Goal: Information Seeking & Learning: Compare options

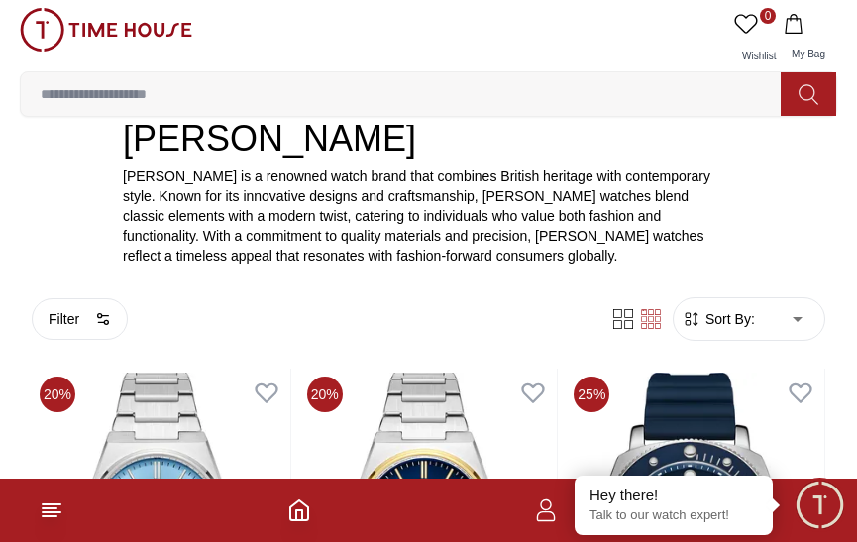
scroll to position [396, 0]
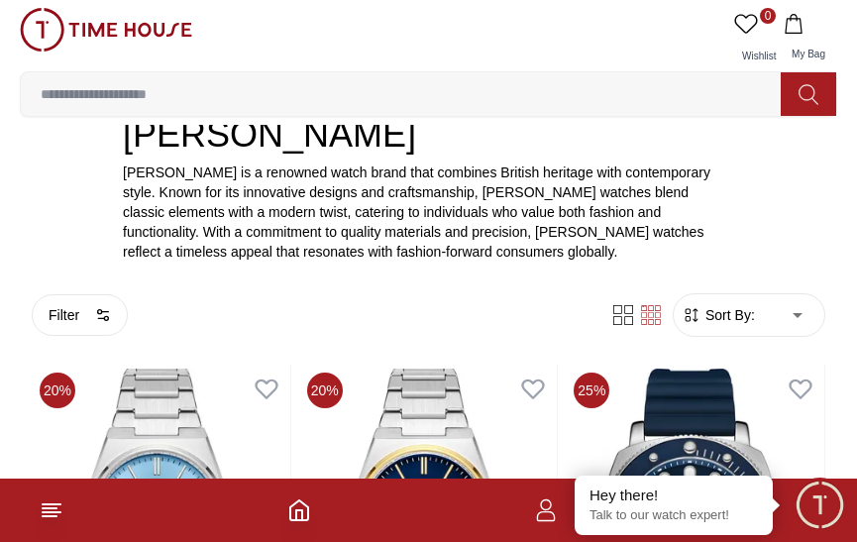
click at [726, 309] on span "Sort By:" at bounding box center [728, 315] width 54 height 20
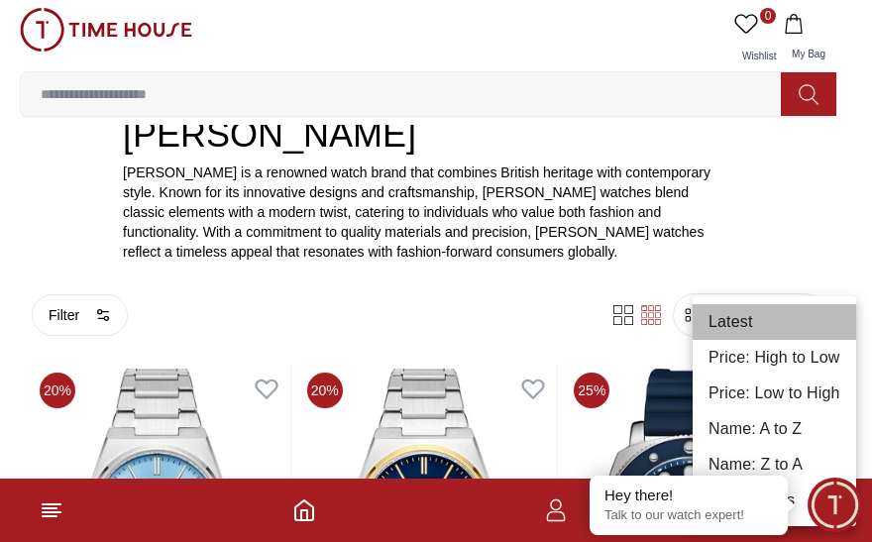
click at [779, 308] on li "Latest" at bounding box center [774, 322] width 163 height 36
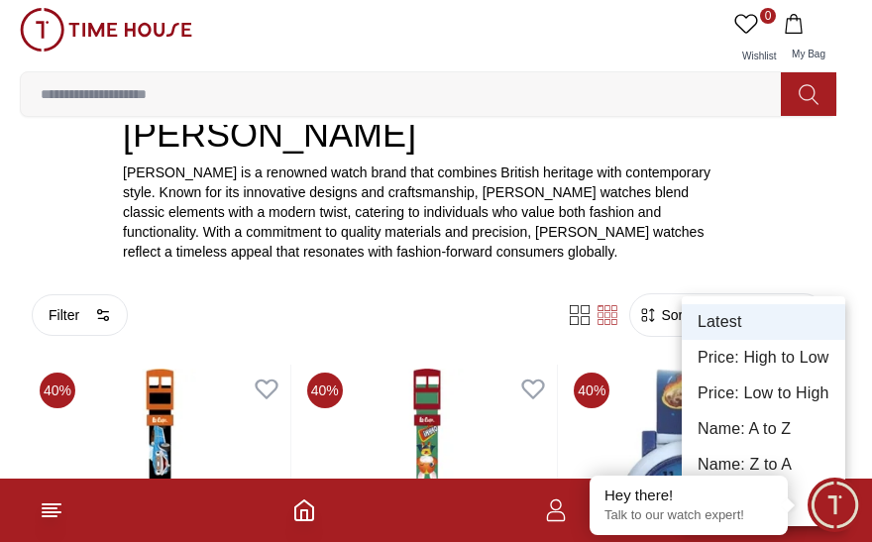
click at [737, 383] on li "Price: Low to High" at bounding box center [763, 394] width 163 height 36
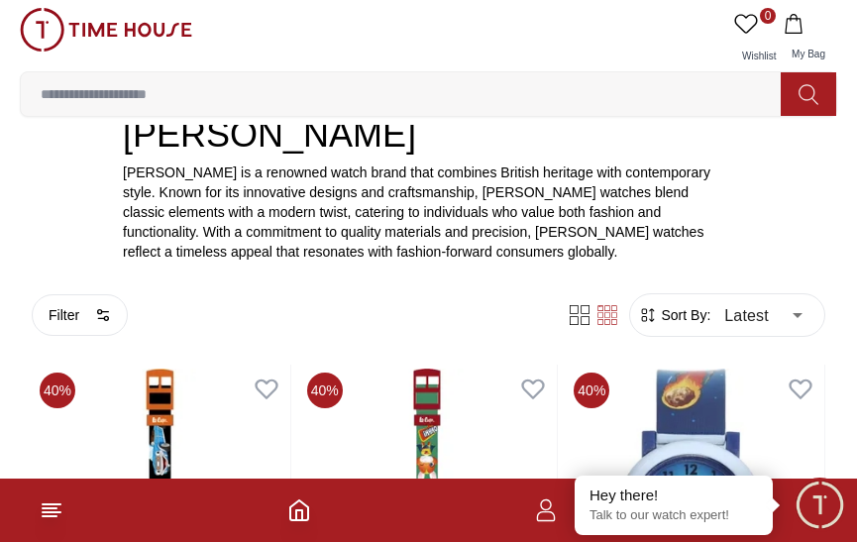
type input "*"
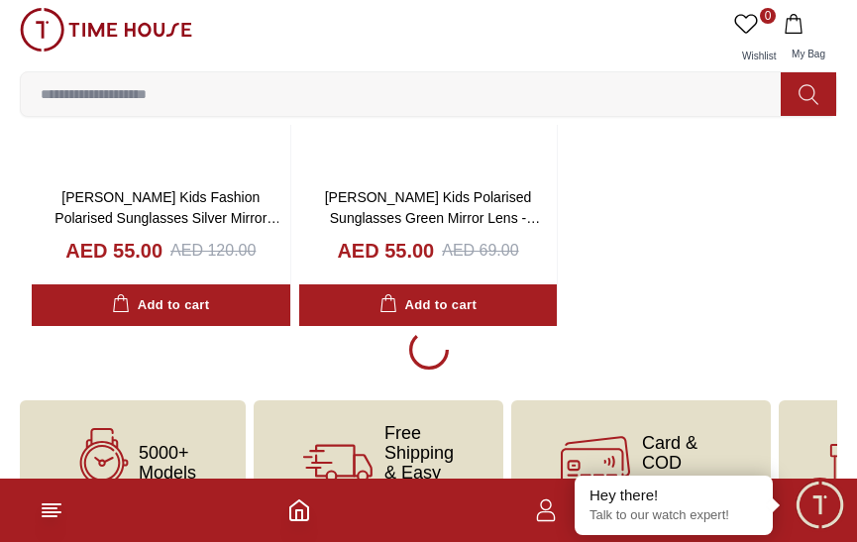
scroll to position [3957, 0]
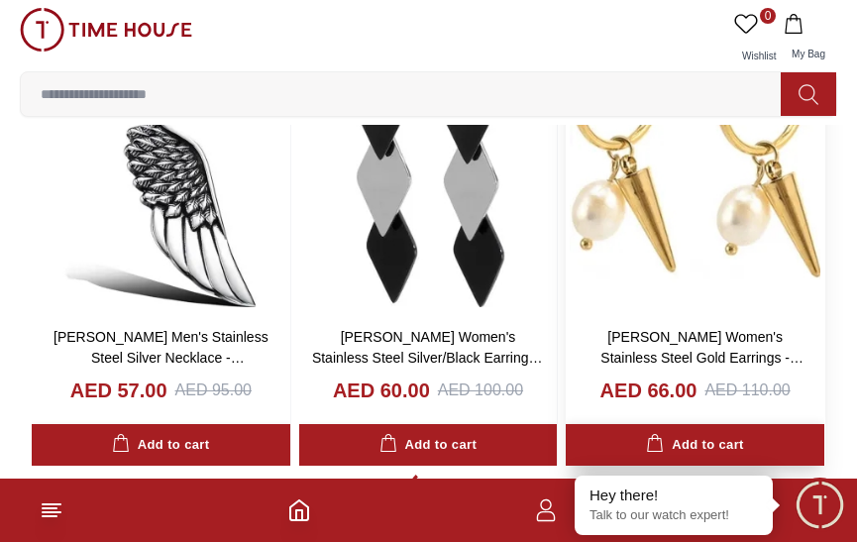
scroll to position [10199, 0]
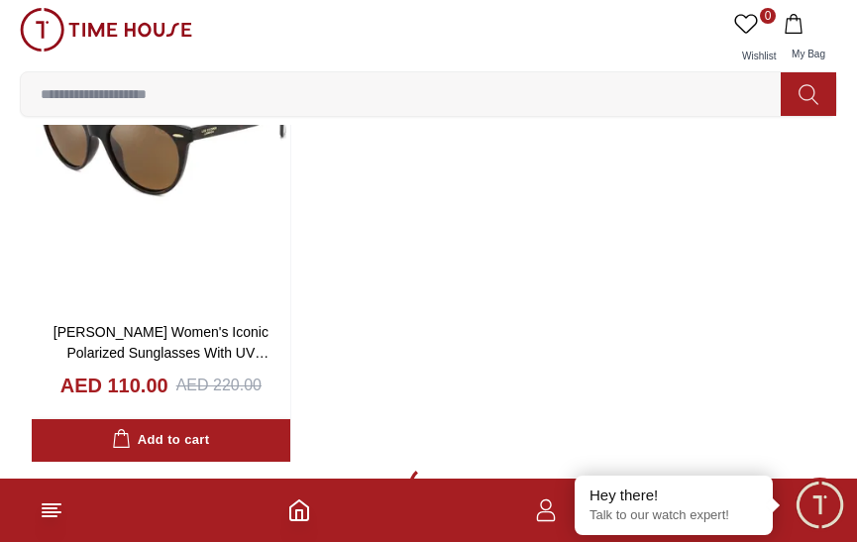
scroll to position [17134, 0]
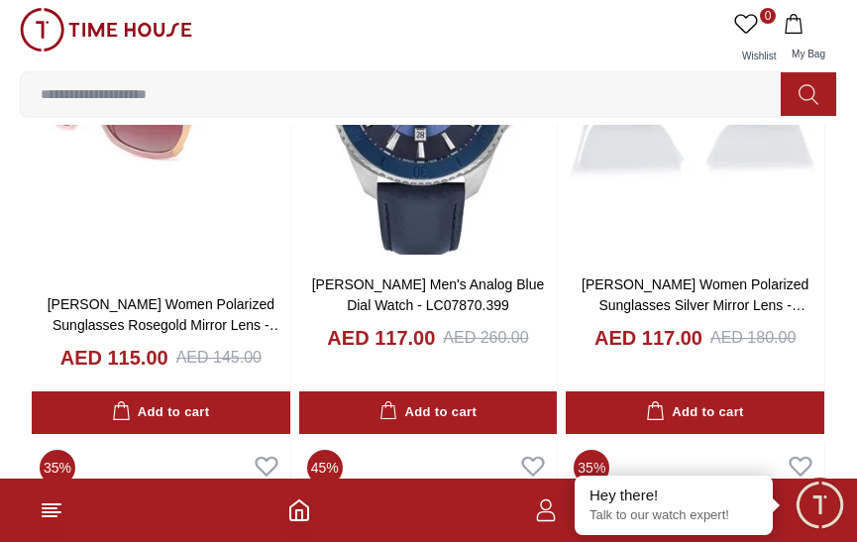
scroll to position [20602, 0]
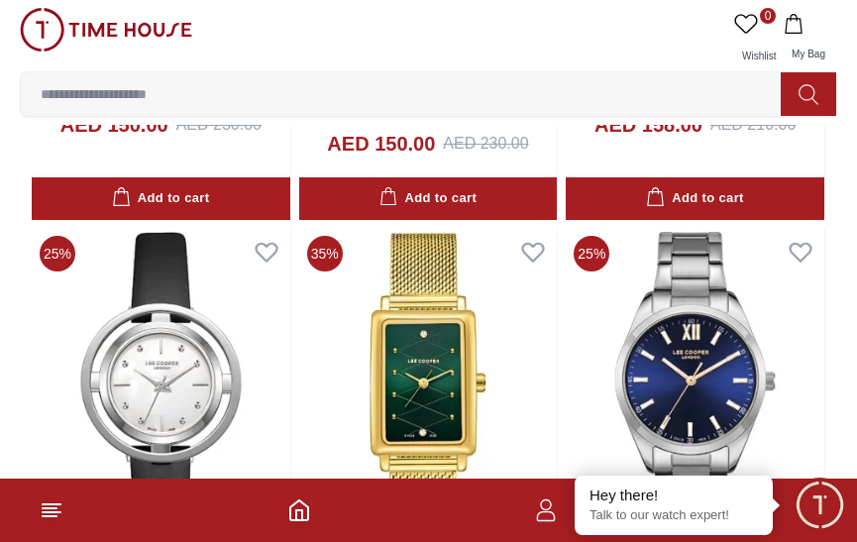
scroll to position [30062, 0]
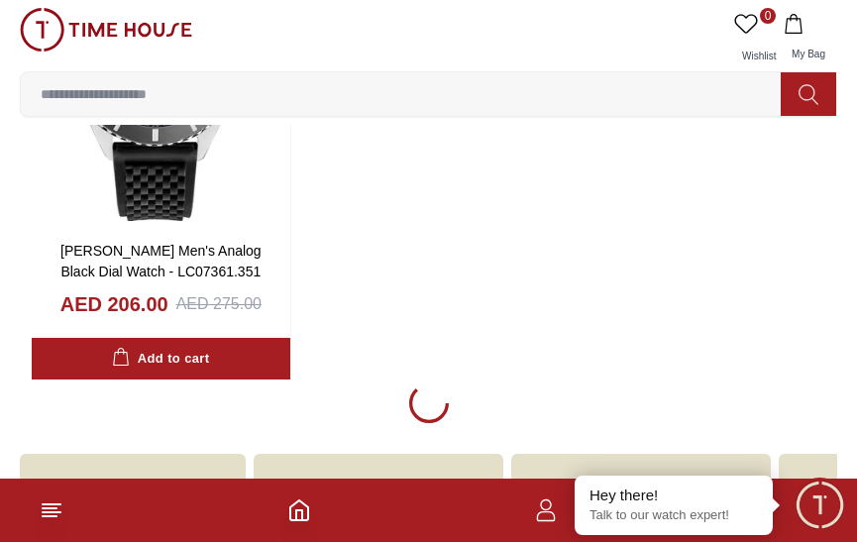
scroll to position [37362, 0]
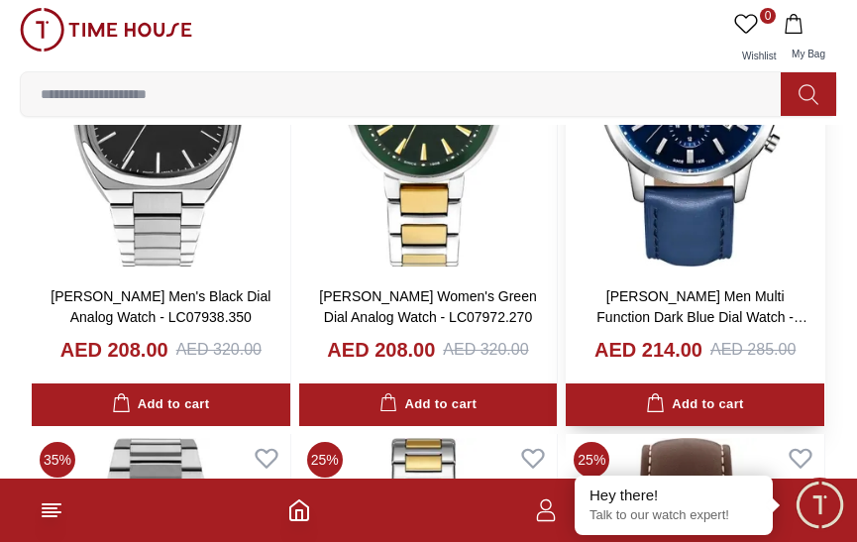
scroll to position [39641, 0]
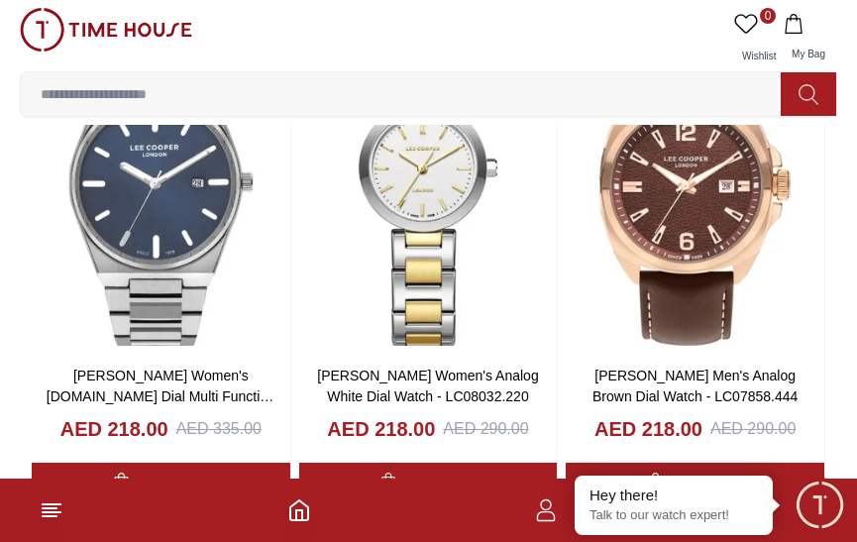
click at [124, 100] on input at bounding box center [409, 94] width 776 height 40
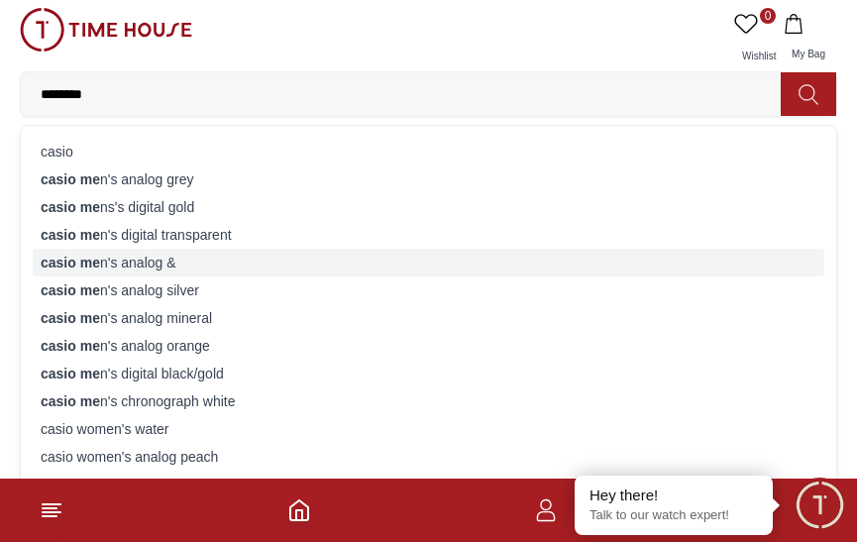
type input "********"
click at [122, 259] on div "casio me n's analog &" at bounding box center [429, 263] width 792 height 28
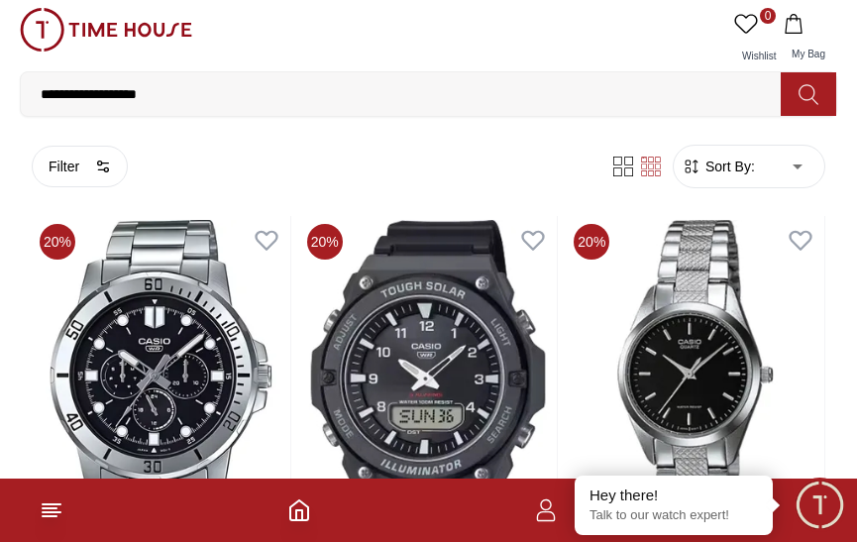
click at [749, 180] on form "Sort By: ​ ****** ​" at bounding box center [749, 167] width 153 height 44
click at [749, 165] on span "Sort By:" at bounding box center [728, 167] width 54 height 20
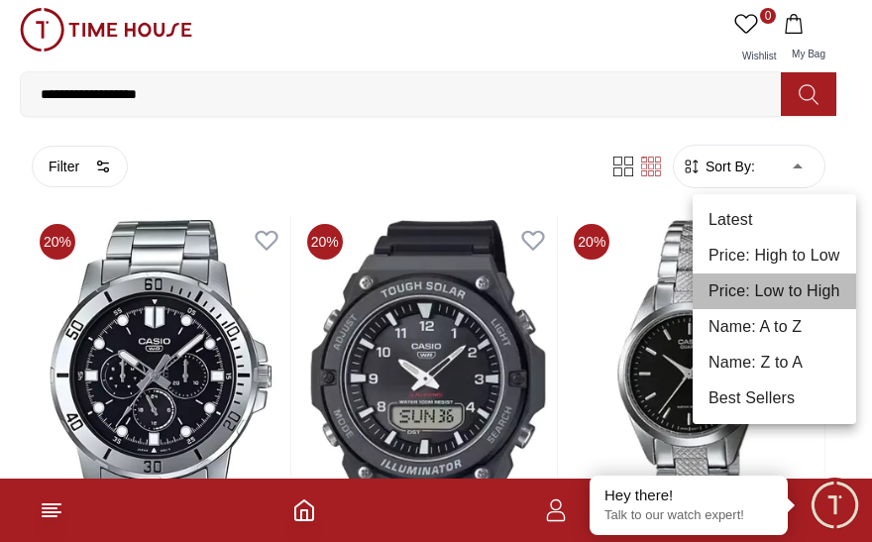
click at [793, 280] on li "Price: Low to High" at bounding box center [774, 291] width 163 height 36
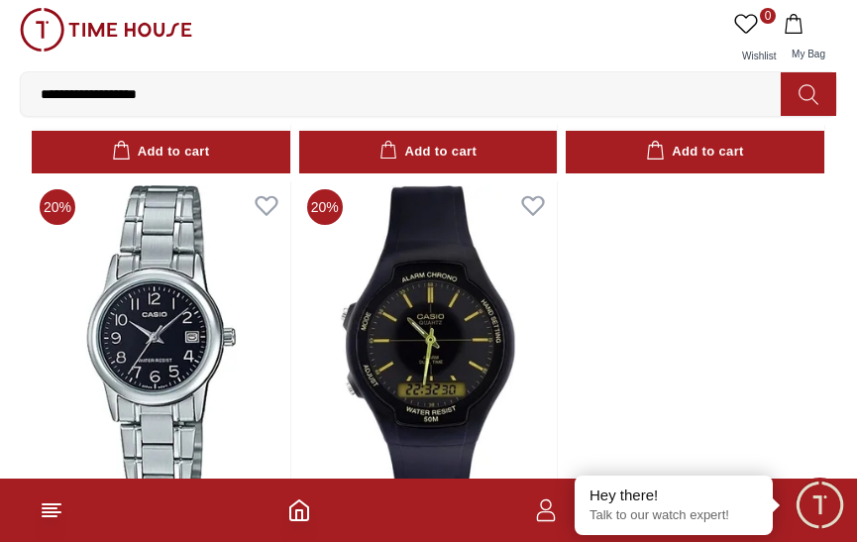
scroll to position [3170, 0]
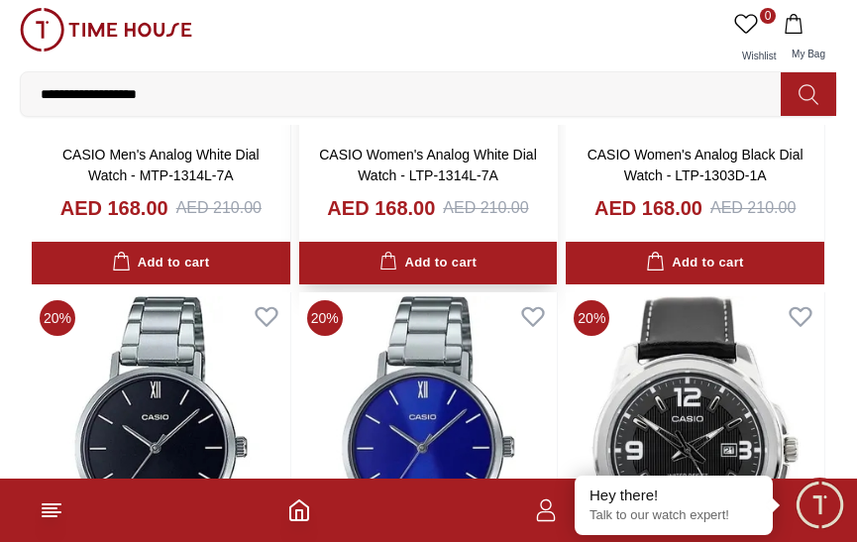
scroll to position [8917, 0]
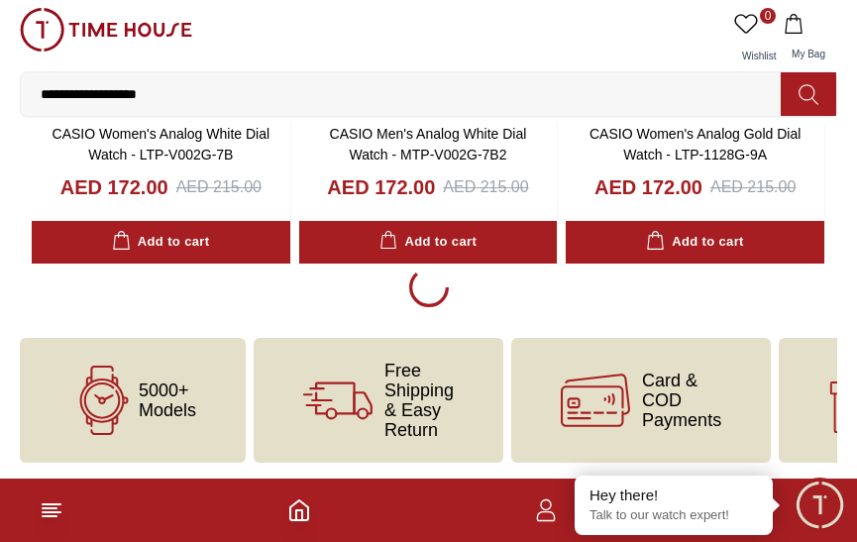
scroll to position [9824, 0]
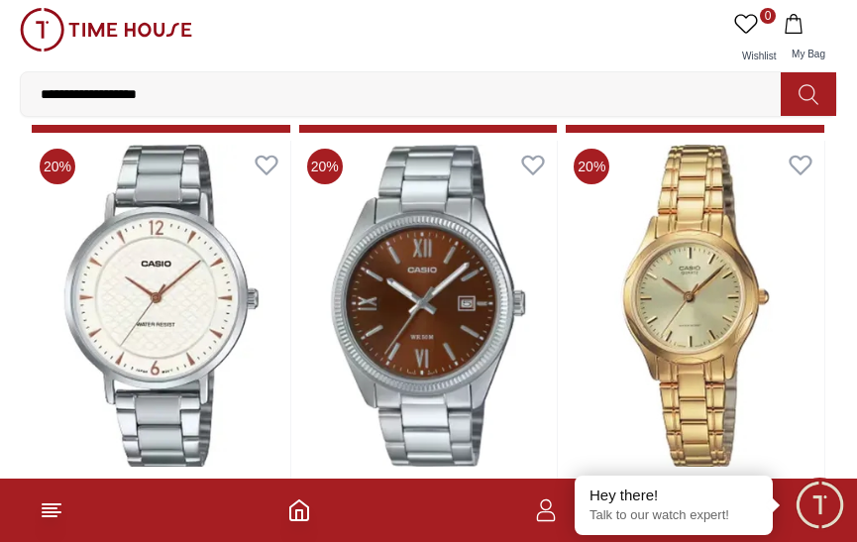
scroll to position [15868, 0]
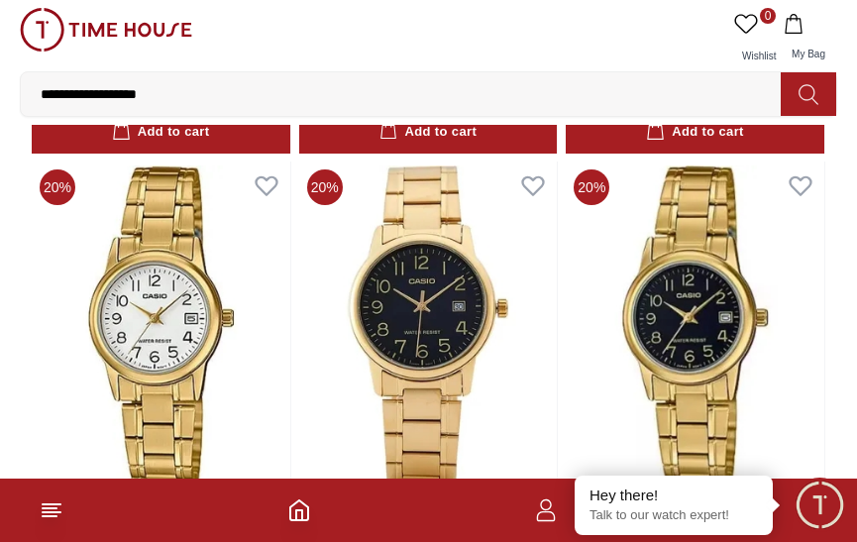
scroll to position [9820, 0]
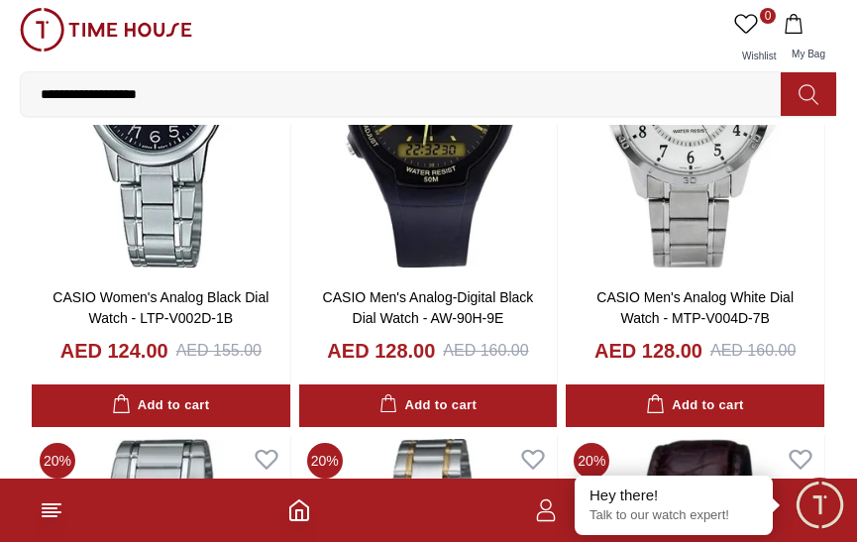
scroll to position [3170, 0]
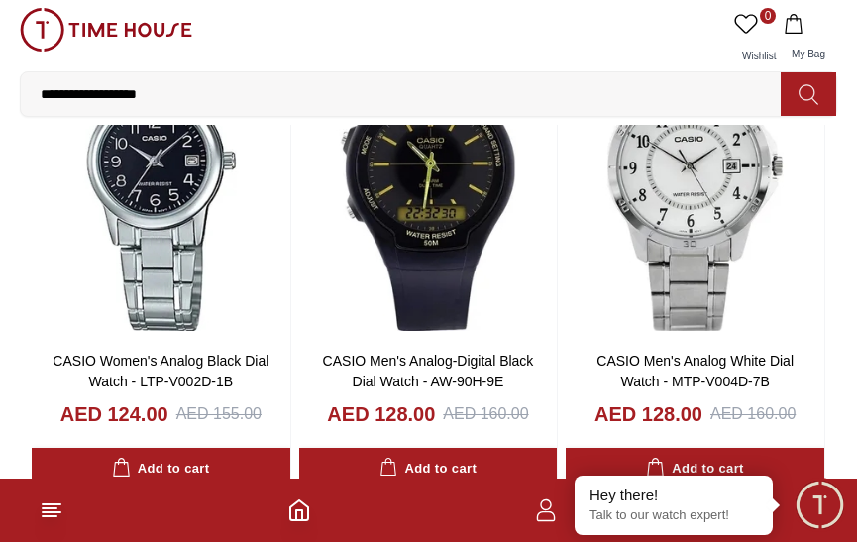
type input "******"
